Goal: Task Accomplishment & Management: Manage account settings

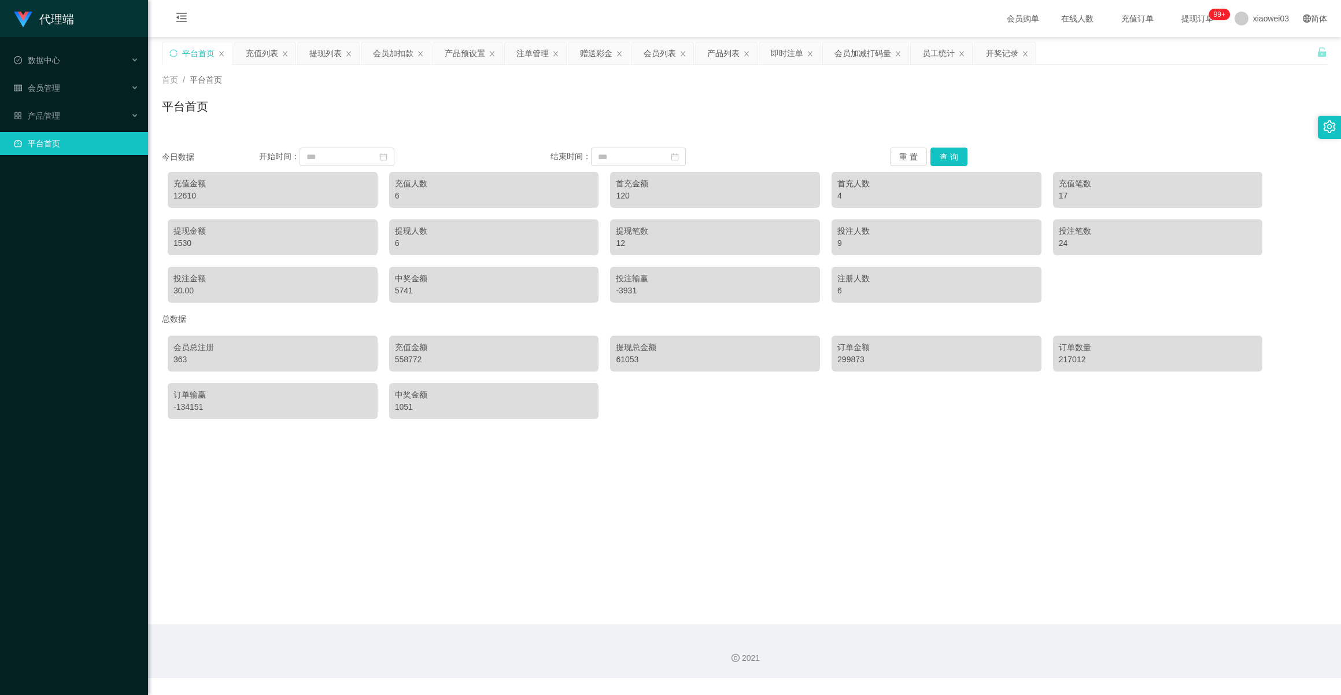
click at [809, 108] on div "平台首页" at bounding box center [744, 111] width 1165 height 27
click at [1191, 120] on div "平台首页" at bounding box center [744, 111] width 1165 height 27
click at [468, 83] on div "首页 / 平台首页 /" at bounding box center [744, 80] width 1165 height 12
click at [67, 104] on div "产品管理" at bounding box center [74, 115] width 148 height 23
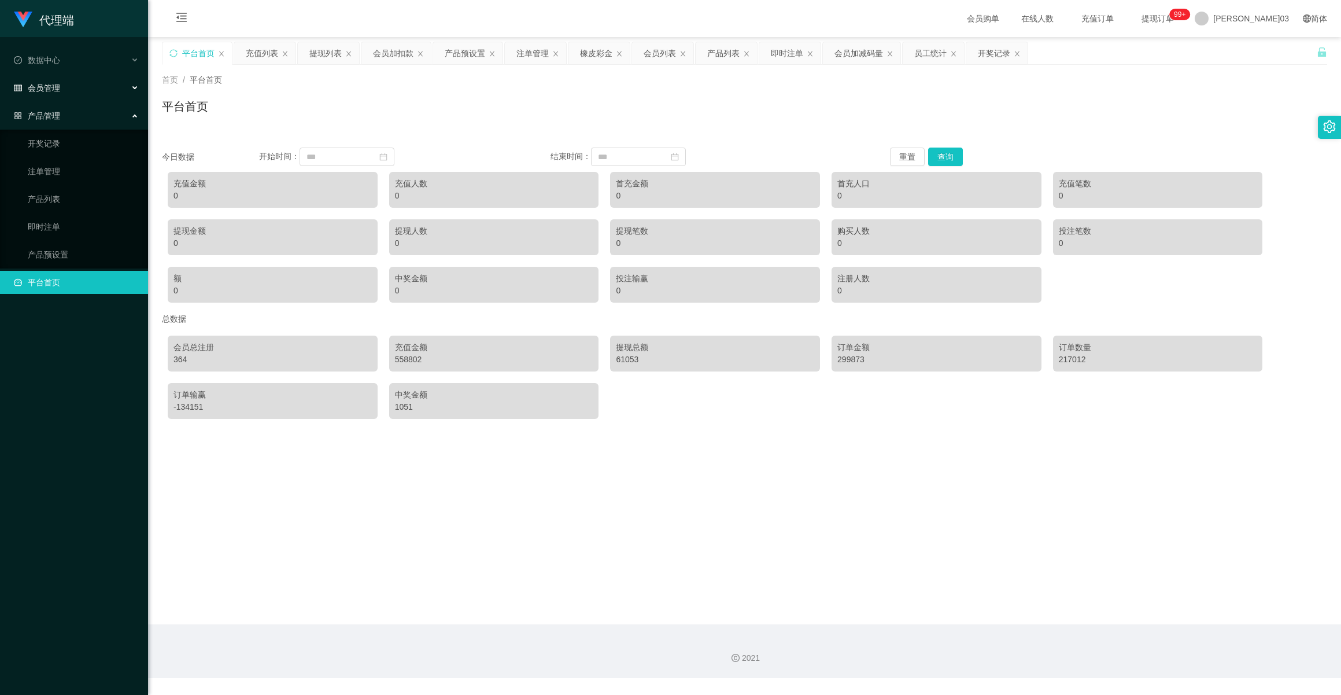
click at [56, 86] on font "会员管理" at bounding box center [44, 87] width 32 height 9
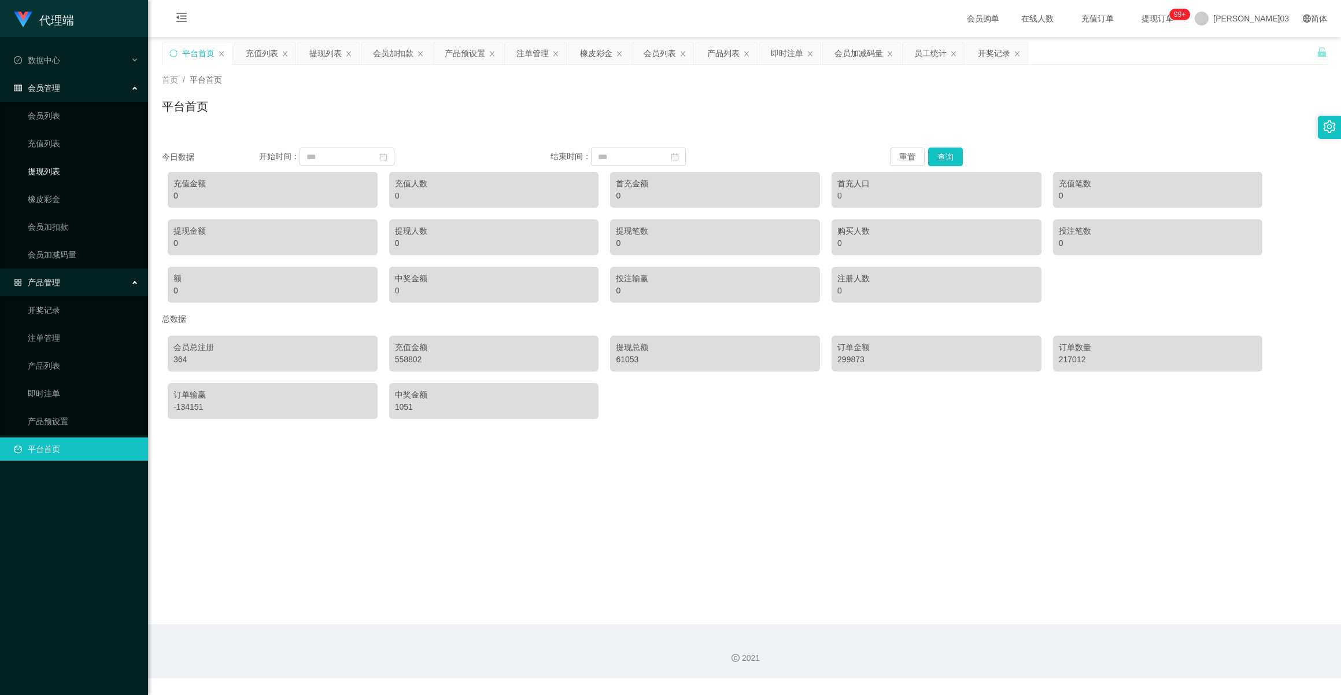
click at [47, 167] on link "提现列表" at bounding box center [83, 171] width 111 height 23
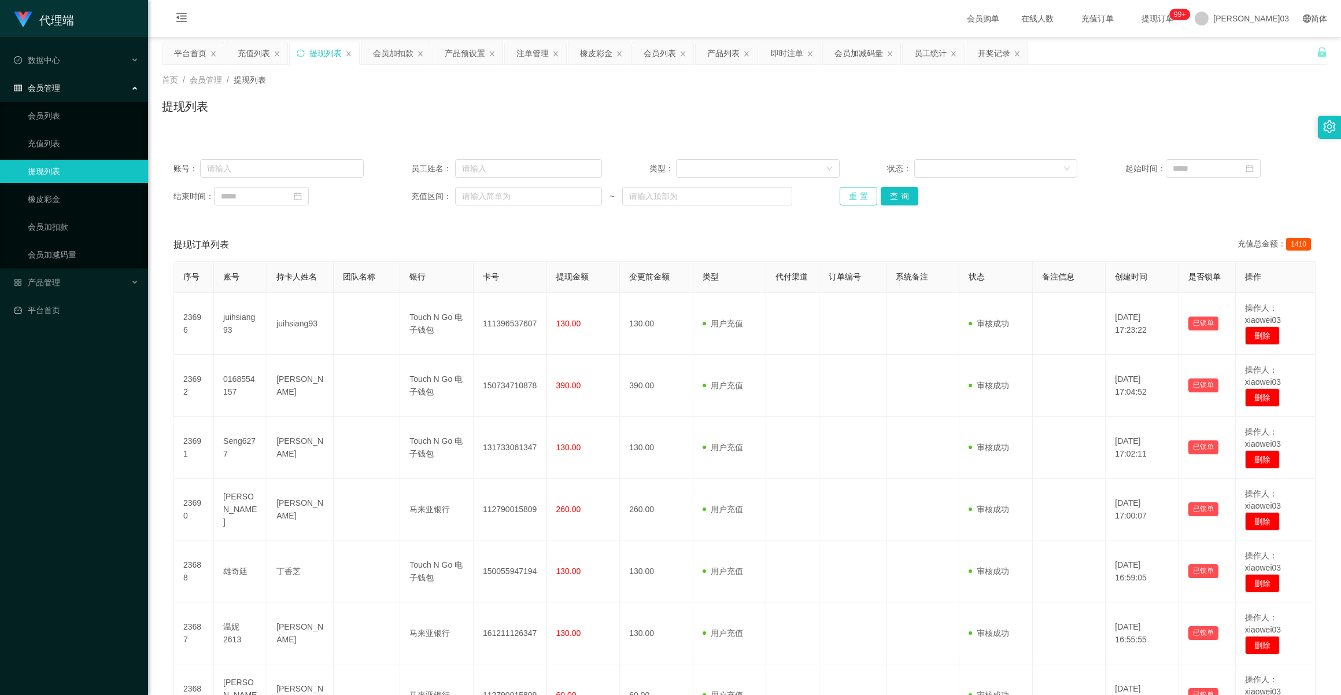
click at [855, 197] on button "重置" at bounding box center [859, 196] width 38 height 19
click at [852, 193] on button "重置" at bounding box center [859, 196] width 38 height 19
click at [669, 54] on font "会员列表" at bounding box center [660, 53] width 32 height 9
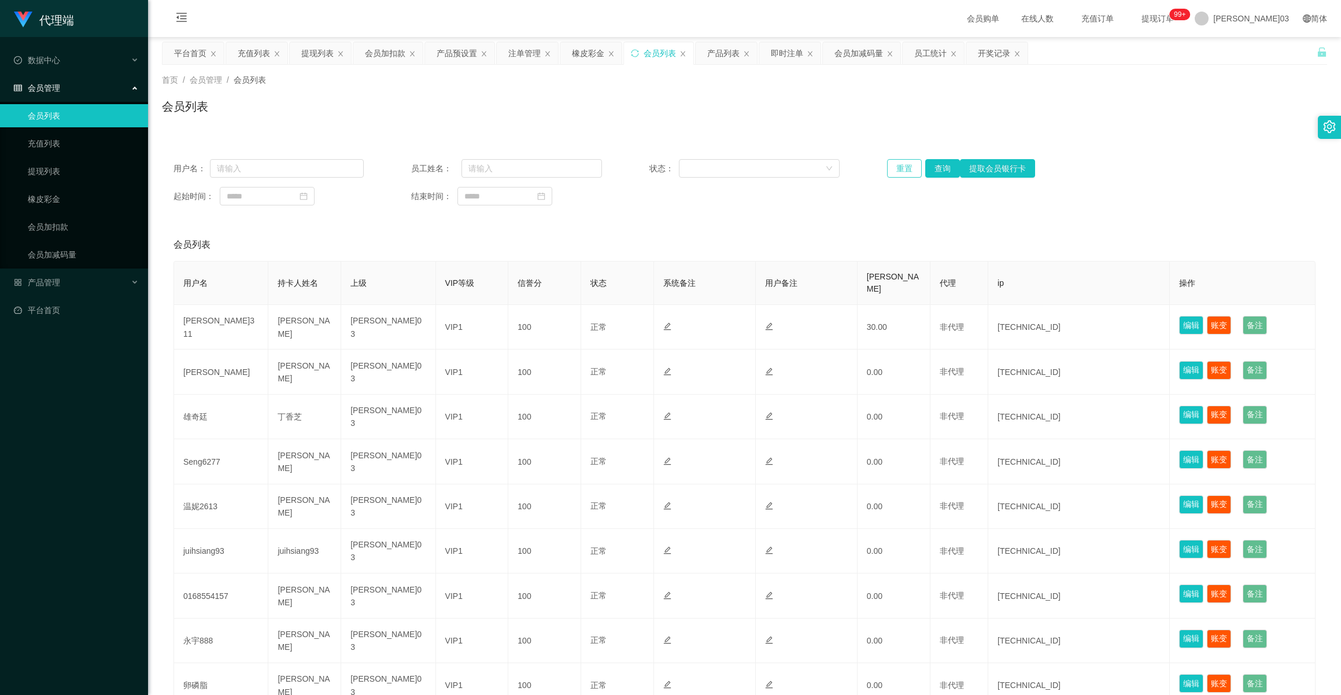
click at [898, 169] on button "重置" at bounding box center [904, 168] width 35 height 19
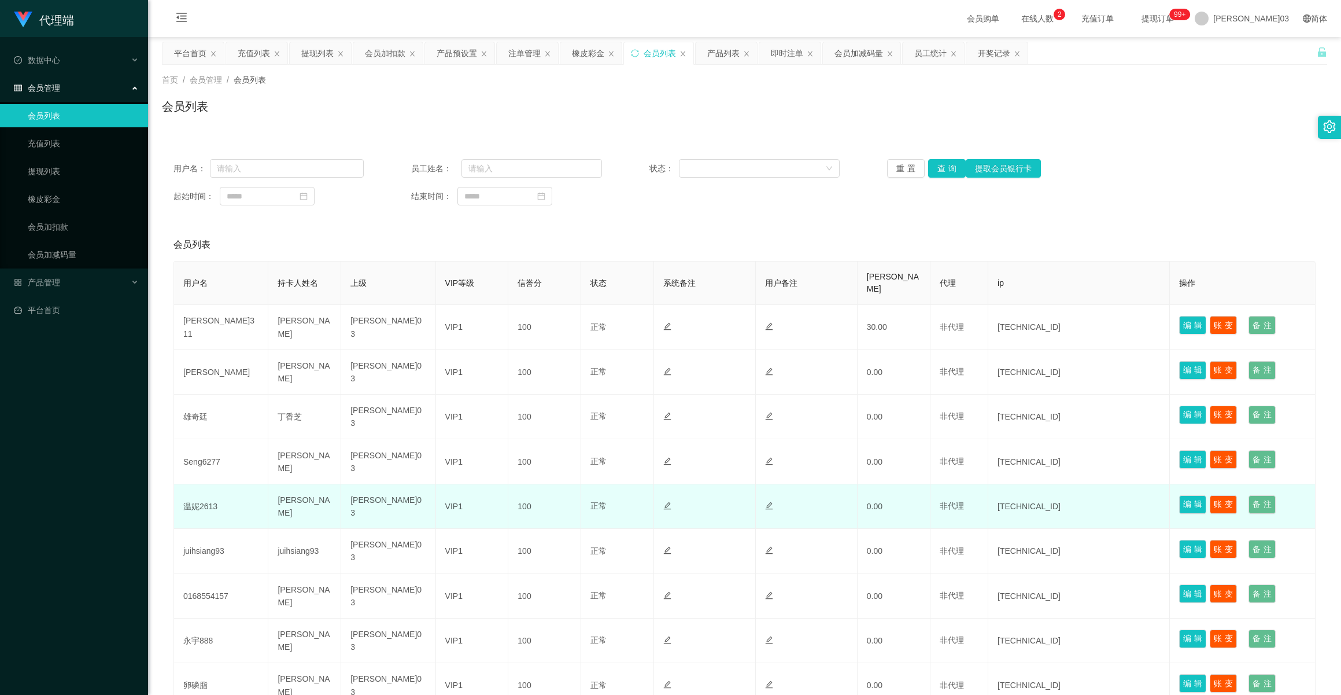
click at [817, 491] on td at bounding box center [807, 506] width 102 height 45
